Goal: Task Accomplishment & Management: Manage account settings

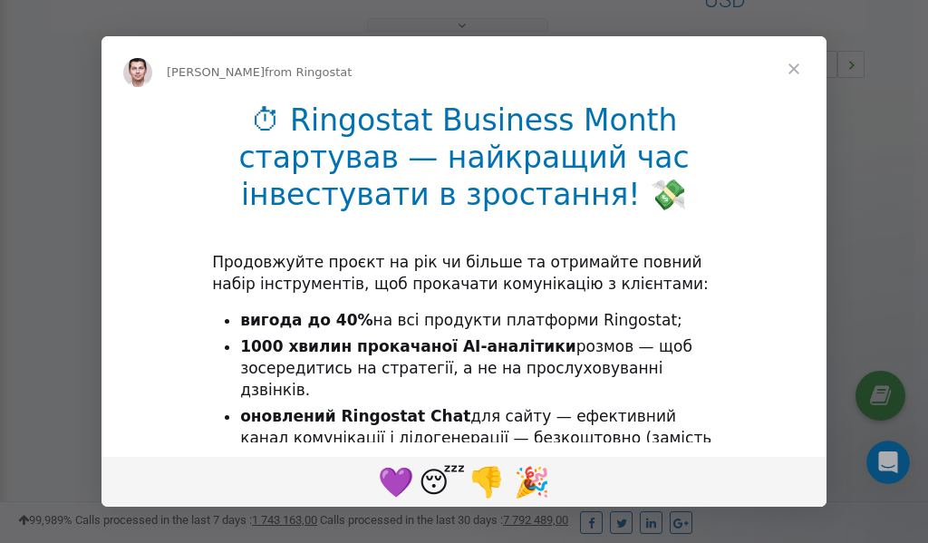
click at [796, 69] on span "Close" at bounding box center [794, 68] width 65 height 65
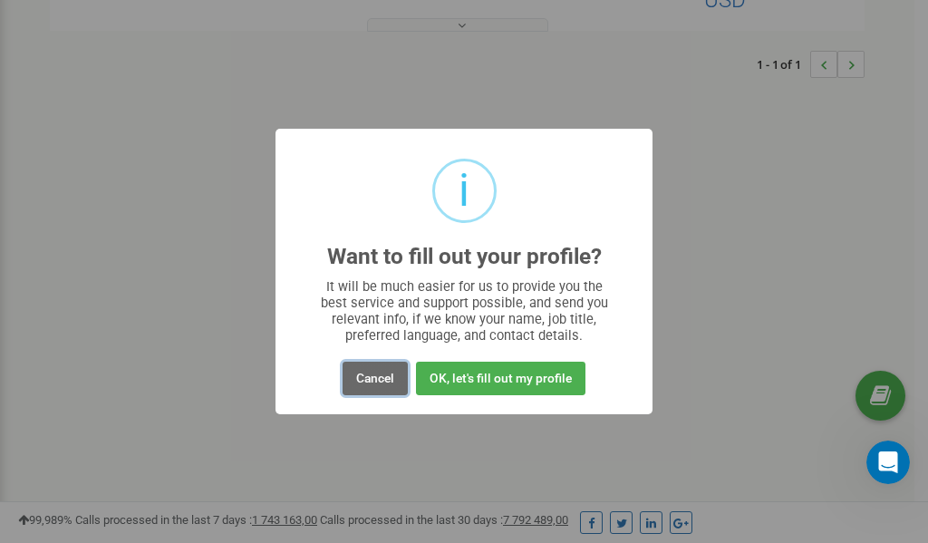
click at [386, 381] on button "Cancel" at bounding box center [375, 379] width 65 height 34
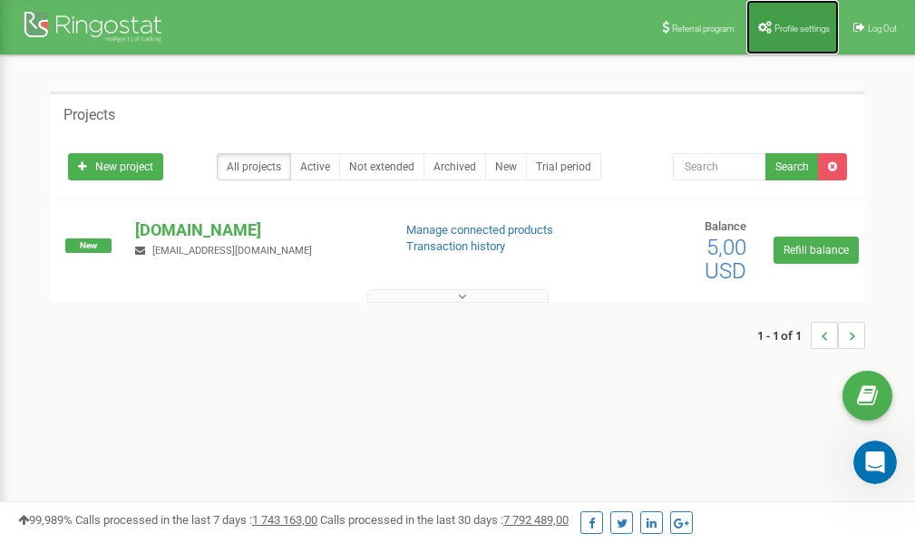
click at [790, 28] on span "Profile settings" at bounding box center [801, 29] width 55 height 10
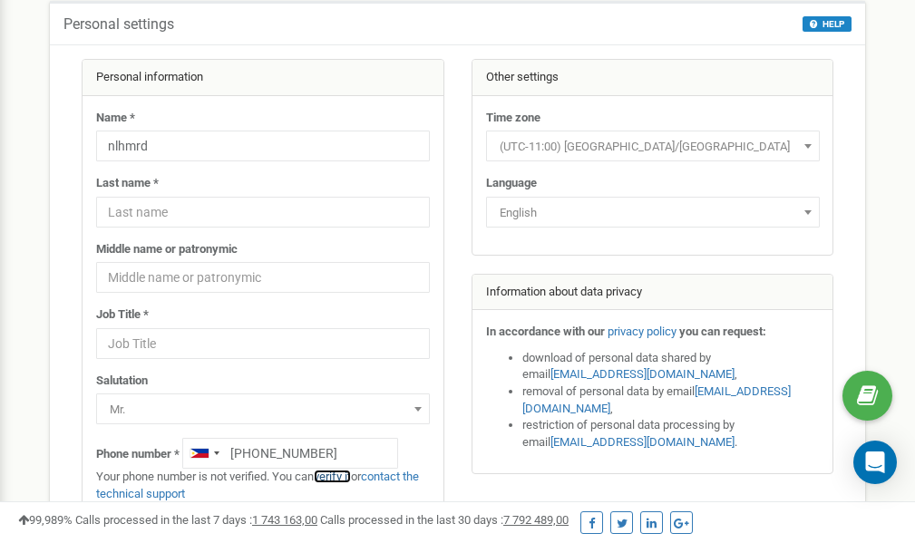
click at [342, 474] on link "verify it" at bounding box center [332, 477] width 37 height 14
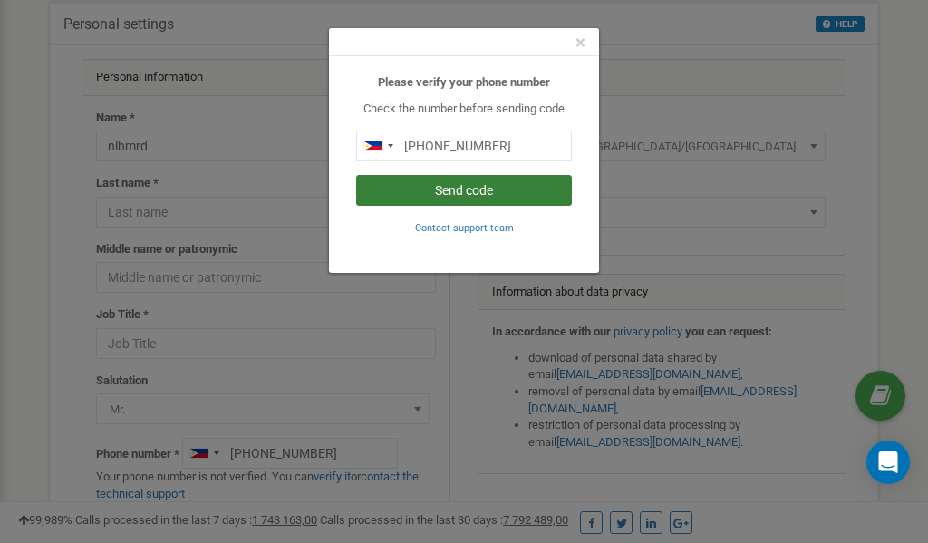
click at [452, 192] on button "Send code" at bounding box center [464, 190] width 216 height 31
